Goal: Find specific page/section: Find specific page/section

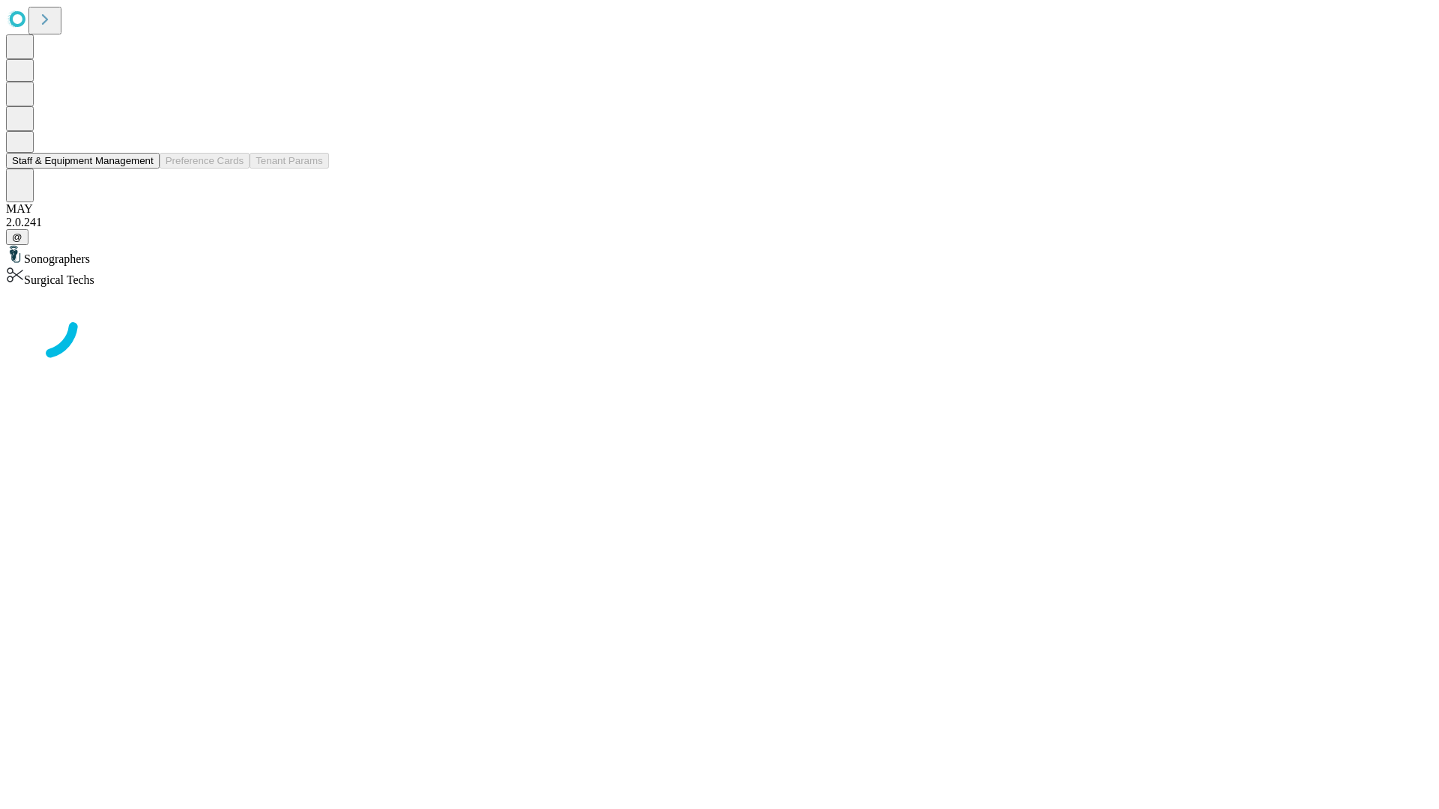
click at [143, 169] on button "Staff & Equipment Management" at bounding box center [83, 161] width 154 height 16
